Goal: Register for event/course

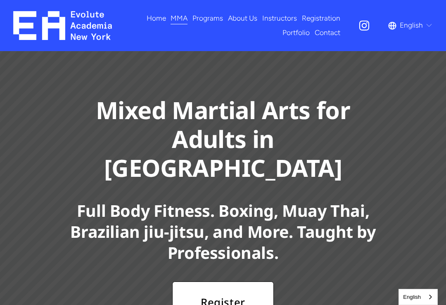
click at [257, 84] on div "Mixed Martial Arts for Adults in Flushing Register Now! Full Body Fitness. Boxi…" at bounding box center [223, 216] width 446 height 331
click at [0, 0] on span "Adults MMA" at bounding box center [0, 0] width 0 height 0
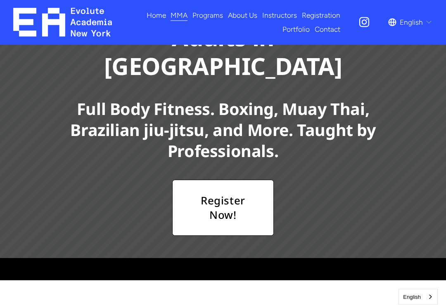
scroll to position [97, 0]
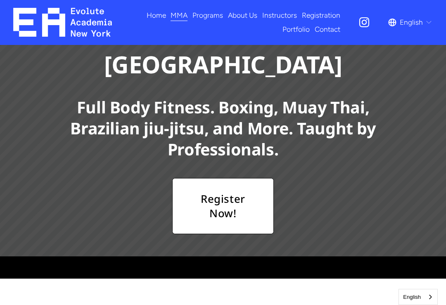
click at [241, 186] on link "Register Now!" at bounding box center [222, 206] width 101 height 56
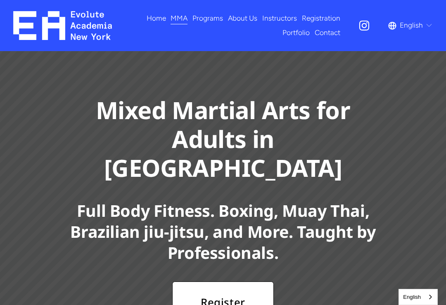
click at [325, 18] on link "Registration" at bounding box center [321, 18] width 38 height 14
click at [0, 0] on span "Fitness" at bounding box center [0, 0] width 0 height 0
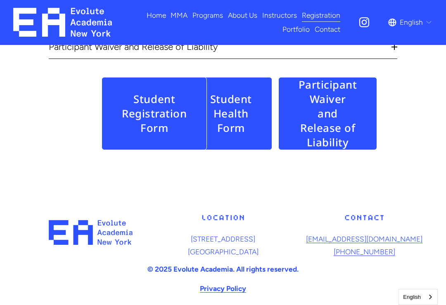
scroll to position [370, 0]
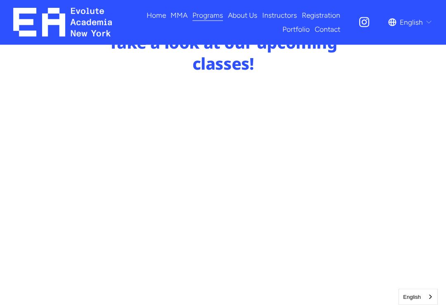
scroll to position [352, 0]
click at [330, 23] on link "Contact" at bounding box center [327, 29] width 26 height 14
click at [0, 0] on span "Kids MMA" at bounding box center [0, 0] width 0 height 0
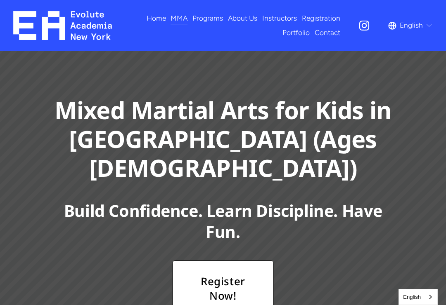
click at [0, 0] on span "Adults MMA" at bounding box center [0, 0] width 0 height 0
click at [151, 23] on link "Home" at bounding box center [155, 18] width 19 height 14
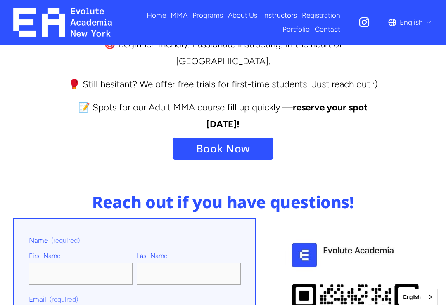
scroll to position [3314, 0]
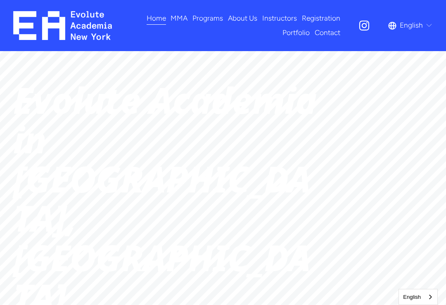
click at [322, 14] on link "Registration" at bounding box center [321, 18] width 38 height 14
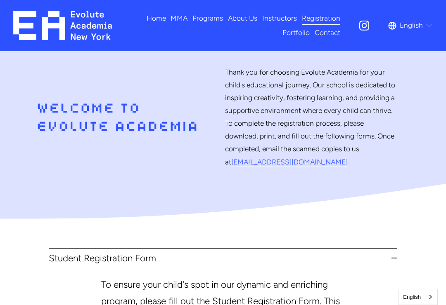
click at [326, 33] on link "Contact" at bounding box center [327, 33] width 26 height 14
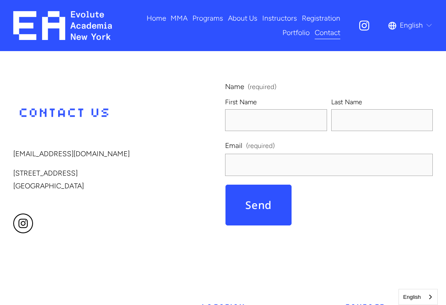
click at [0, 0] on span "Kids MMA" at bounding box center [0, 0] width 0 height 0
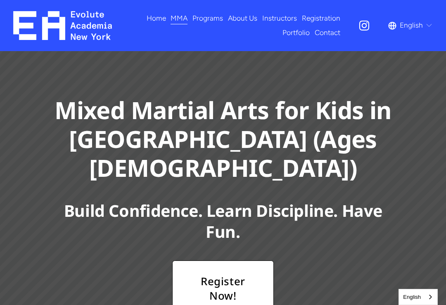
click at [172, 19] on span "MMA" at bounding box center [178, 18] width 17 height 13
click at [0, 0] on span "Adults MMA" at bounding box center [0, 0] width 0 height 0
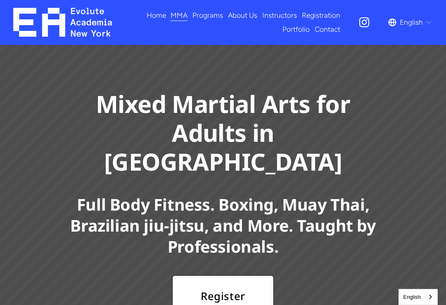
scroll to position [67, 0]
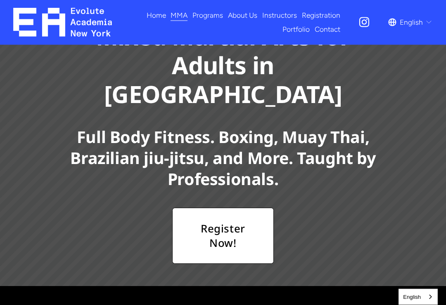
click at [248, 213] on link "Register Now!" at bounding box center [222, 236] width 101 height 56
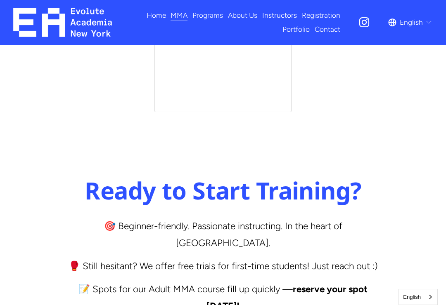
scroll to position [3093, 0]
